Goal: Transaction & Acquisition: Purchase product/service

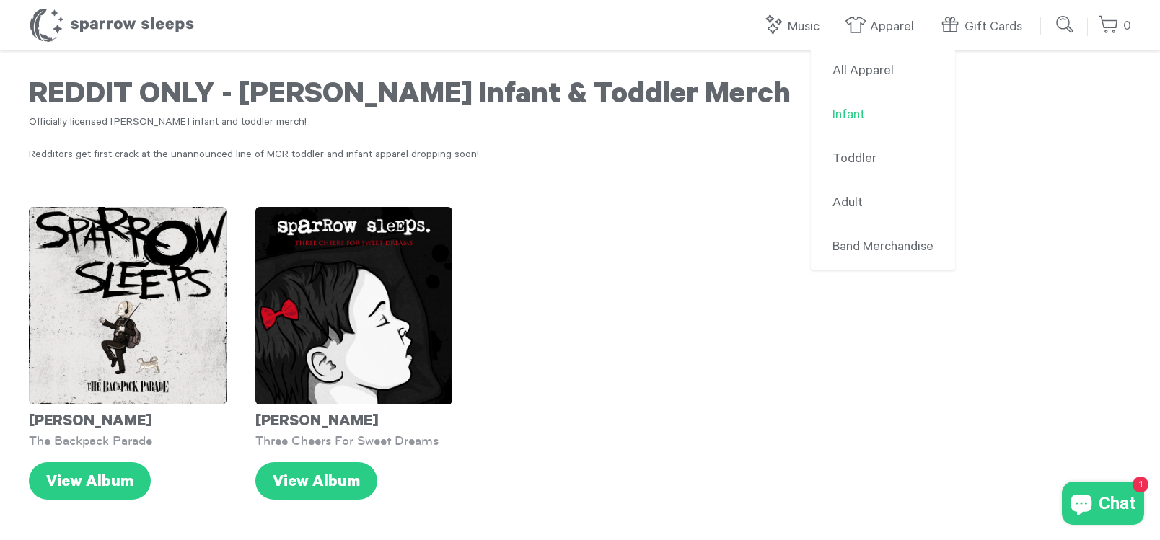
click at [853, 108] on link "Infant" at bounding box center [883, 117] width 130 height 44
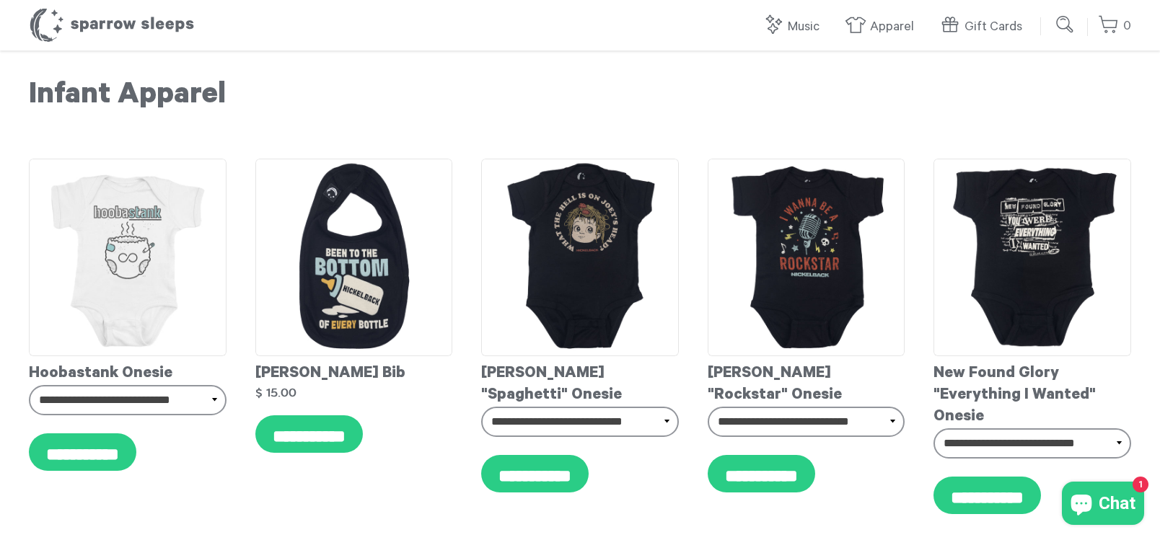
click at [1075, 18] on input "submit" at bounding box center [1065, 24] width 29 height 29
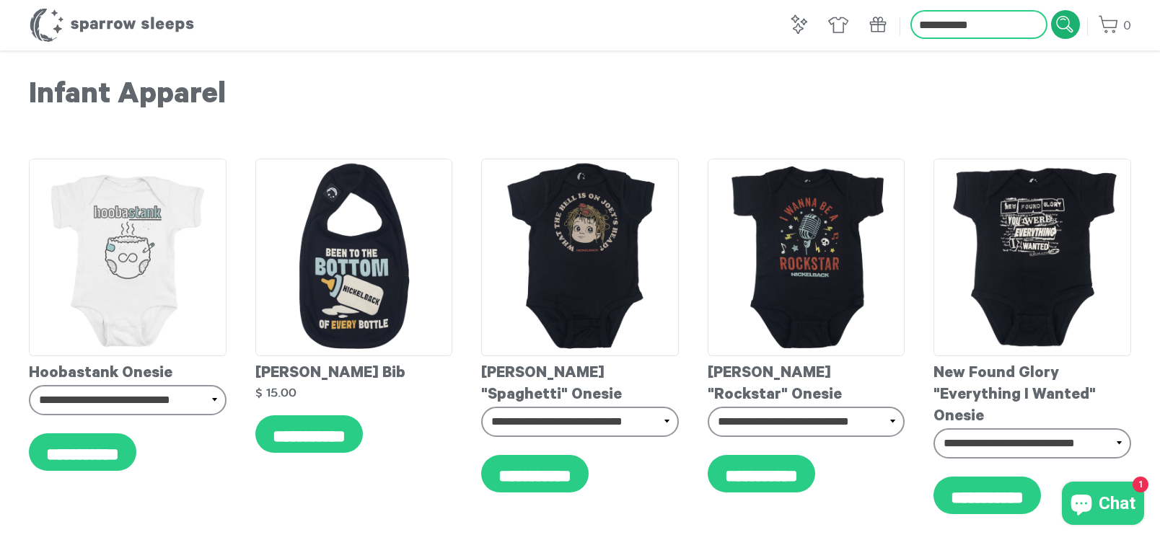
type input "**********"
click at [1051, 10] on input "submit" at bounding box center [1065, 24] width 29 height 29
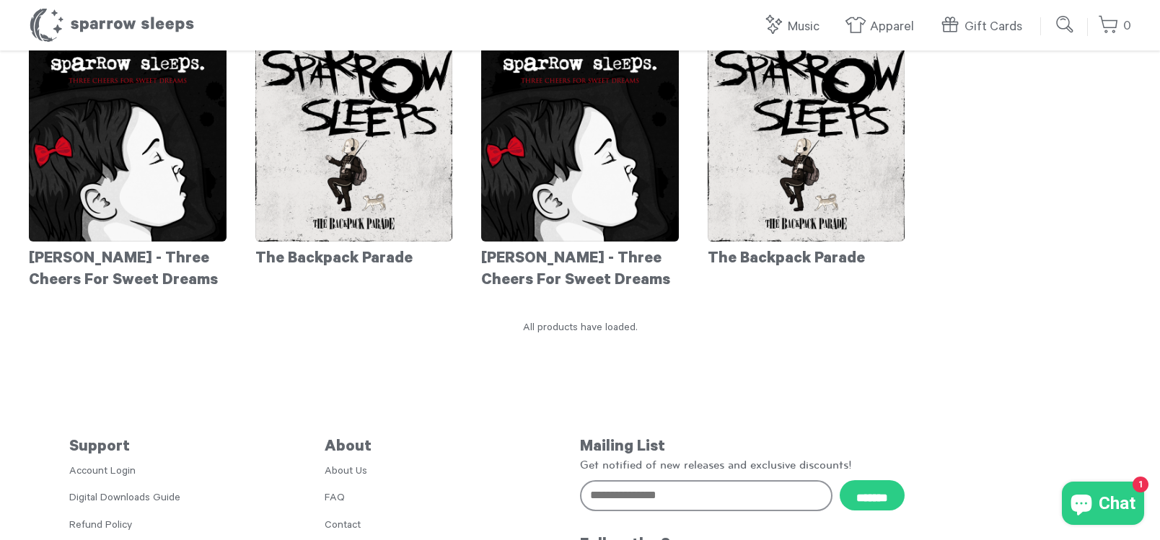
scroll to position [164, 0]
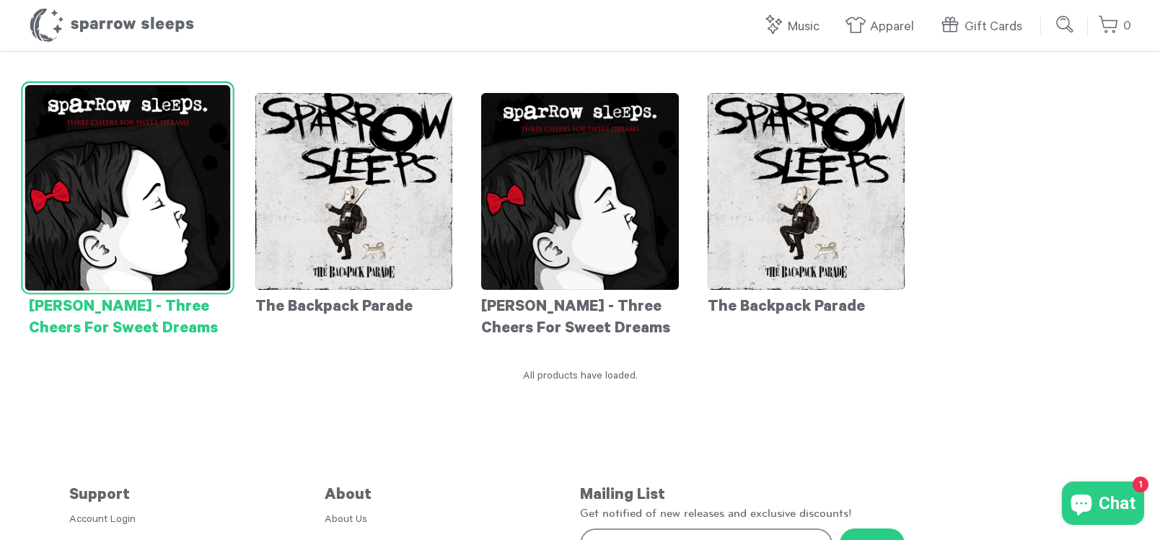
click at [168, 210] on img at bounding box center [128, 188] width 206 height 206
